Goal: Transaction & Acquisition: Purchase product/service

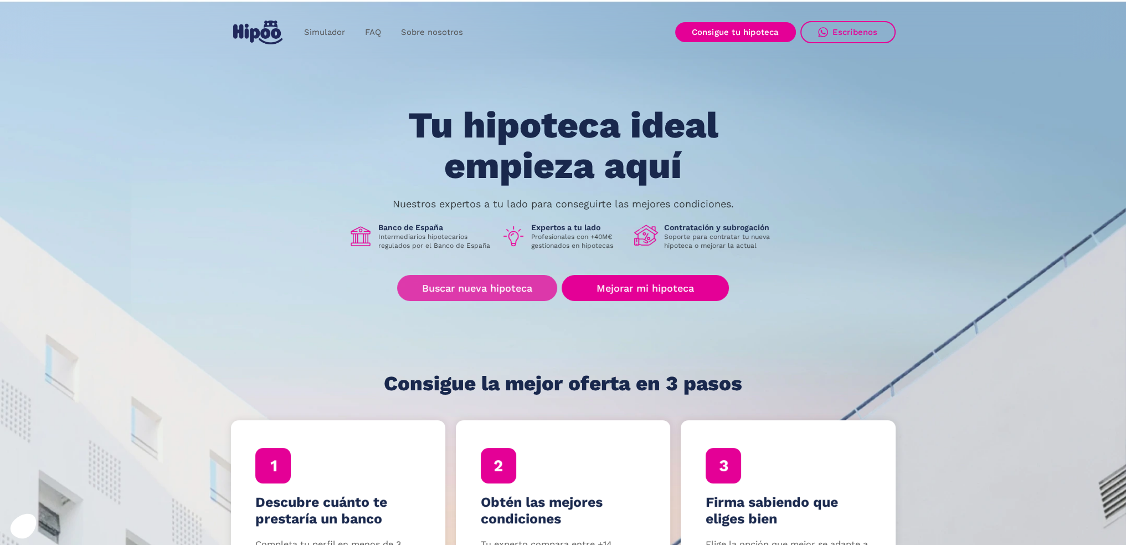
click at [494, 286] on link "Buscar nueva hipoteca" at bounding box center [477, 288] width 160 height 26
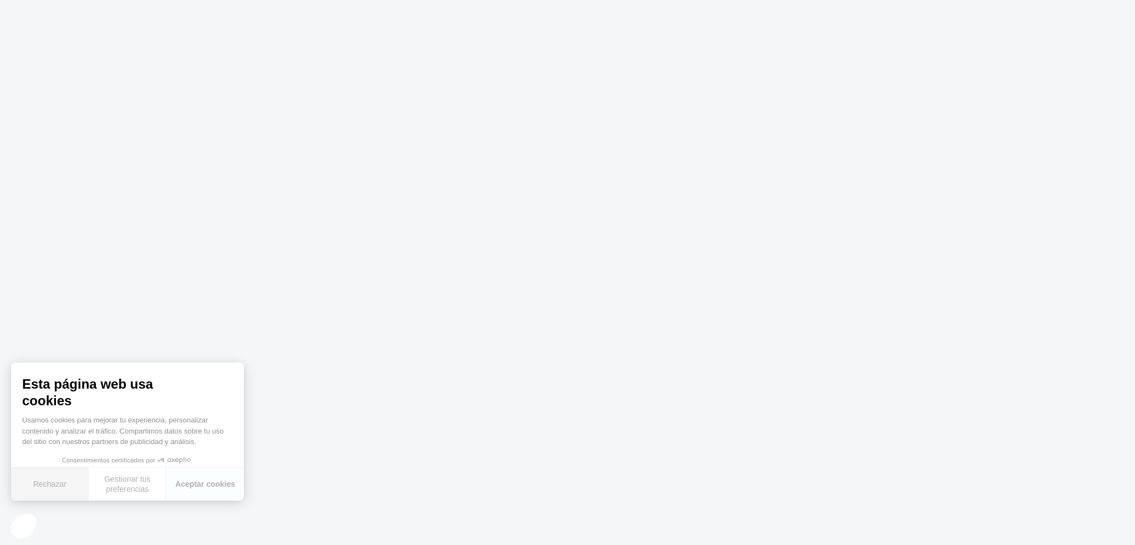
click at [59, 481] on button "Rechazar" at bounding box center [50, 484] width 78 height 33
